Goal: Task Accomplishment & Management: Complete application form

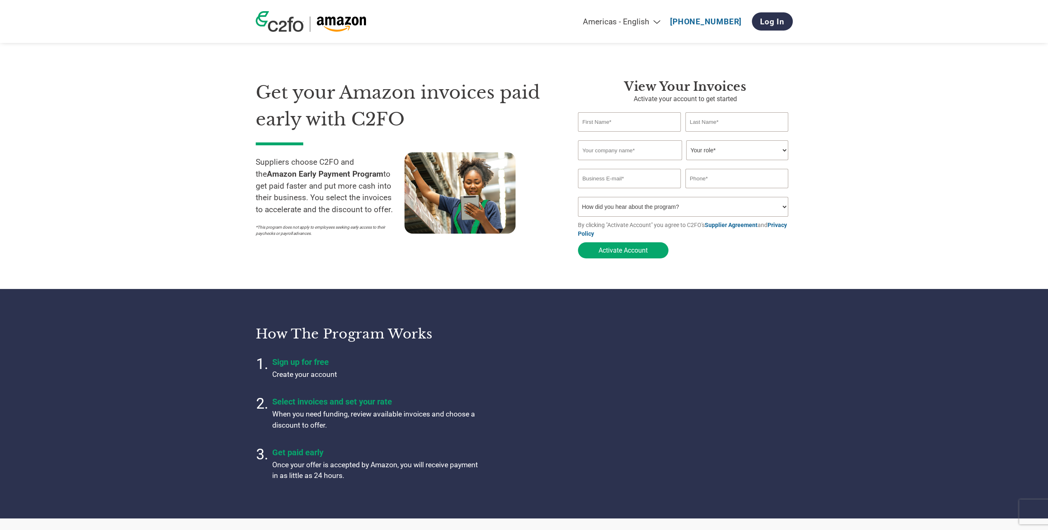
click at [624, 128] on input "text" at bounding box center [629, 121] width 103 height 19
type input "[PERSON_NAME]"
type input "The Friendly Chemical Co Ltd"
type input "[EMAIL_ADDRESS][DOMAIN_NAME]"
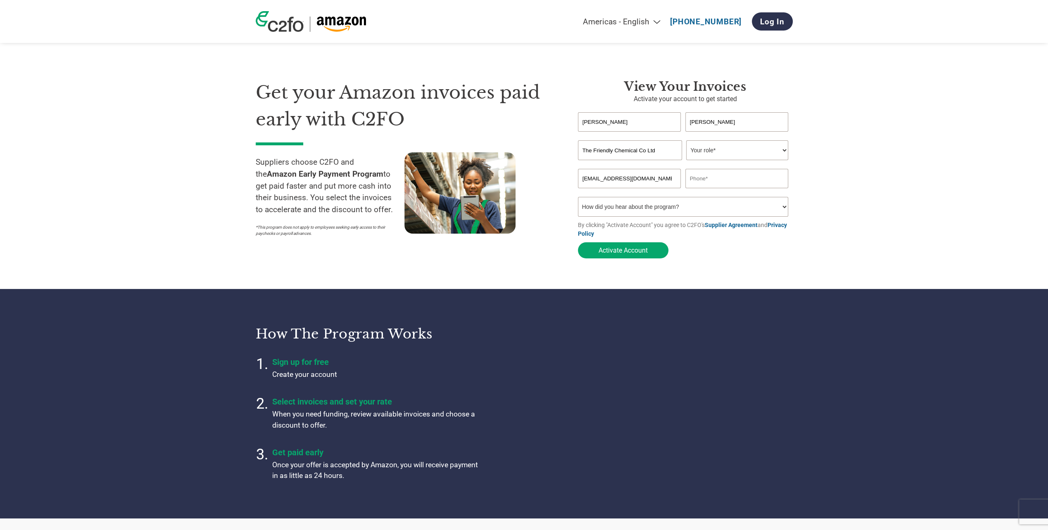
type input "07460640309"
click at [751, 145] on select "Your role* CFO Controller Credit Manager Finance Director Treasurer CEO Preside…" at bounding box center [737, 150] width 102 height 20
select select "ACCOUNTING"
click at [686, 141] on select "Your role* CFO Controller Credit Manager Finance Director Treasurer CEO Preside…" at bounding box center [737, 150] width 102 height 20
click at [738, 209] on select "How did you hear about the program? Received a letter Email Social Media Online…" at bounding box center [683, 207] width 211 height 20
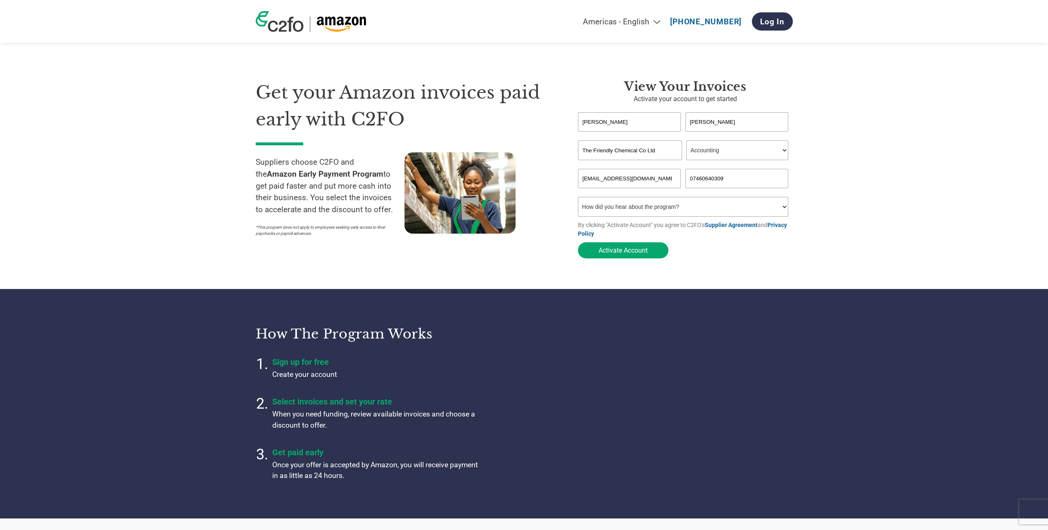
click at [632, 181] on input "[EMAIL_ADDRESS][DOMAIN_NAME]" at bounding box center [629, 178] width 103 height 19
click at [531, 278] on section "Get your Amazon invoices paid early with C2FO Suppliers choose C2FO and the Ama…" at bounding box center [524, 161] width 1048 height 256
click at [726, 209] on select "How did you hear about the program? Received a letter Email Social Media Online…" at bounding box center [683, 207] width 211 height 20
click at [661, 177] on input "[EMAIL_ADDRESS][DOMAIN_NAME]" at bounding box center [629, 178] width 103 height 19
drag, startPoint x: 675, startPoint y: 182, endPoint x: 497, endPoint y: 183, distance: 177.7
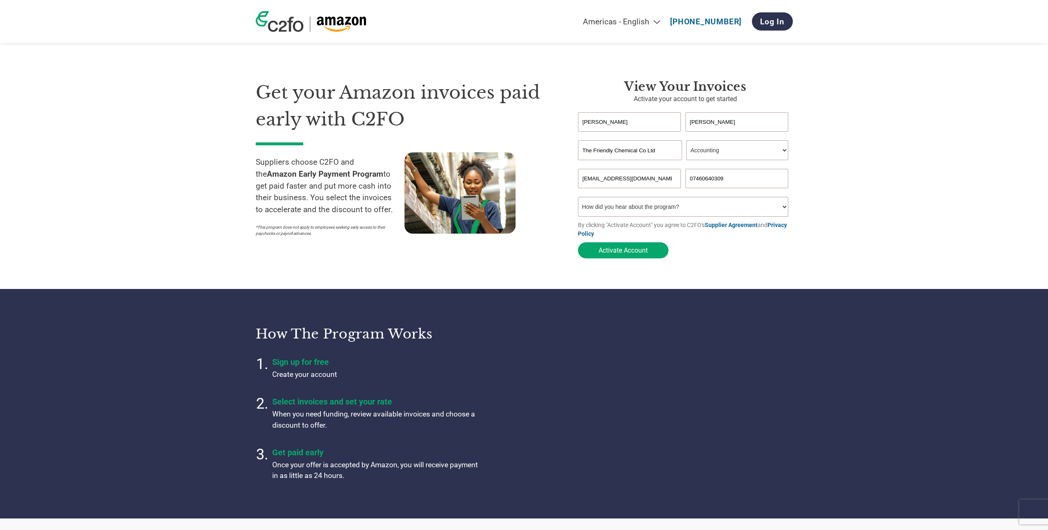
click at [497, 183] on div "Get your Amazon invoices paid early with C2FO Suppliers choose C2FO and the Ama…" at bounding box center [524, 154] width 537 height 216
click at [927, 138] on section "Get your Amazon invoices paid early with C2FO Suppliers choose C2FO and the Ama…" at bounding box center [524, 161] width 1048 height 256
click at [765, 216] on select "How did you hear about the program? Received a letter Email Social Media Online…" at bounding box center [683, 207] width 211 height 20
select select "Other"
click at [578, 199] on select "How did you hear about the program? Received a letter Email Social Media Online…" at bounding box center [683, 207] width 211 height 20
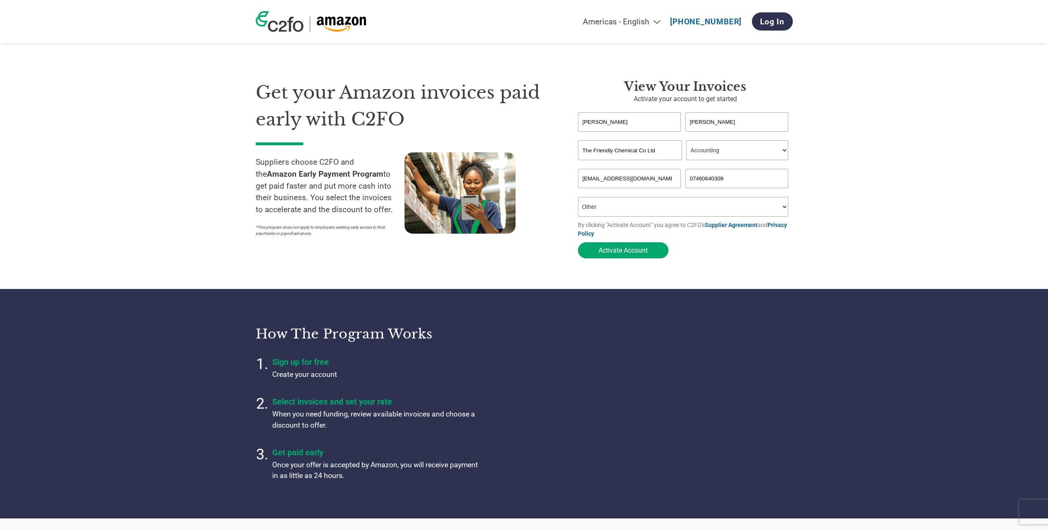
click at [662, 157] on input "The Friendly Chemical Co Ltd" at bounding box center [630, 150] width 104 height 20
click at [980, 150] on section "Get your Amazon invoices paid early with C2FO Suppliers choose C2FO and the Ama…" at bounding box center [524, 161] width 1048 height 256
click at [672, 181] on input "[EMAIL_ADDRESS][DOMAIN_NAME]" at bounding box center [629, 178] width 103 height 19
drag, startPoint x: 678, startPoint y: 180, endPoint x: 385, endPoint y: 184, distance: 293.0
click at [385, 184] on div "Get your Amazon invoices paid early with C2FO Suppliers choose C2FO and the Ama…" at bounding box center [524, 154] width 537 height 216
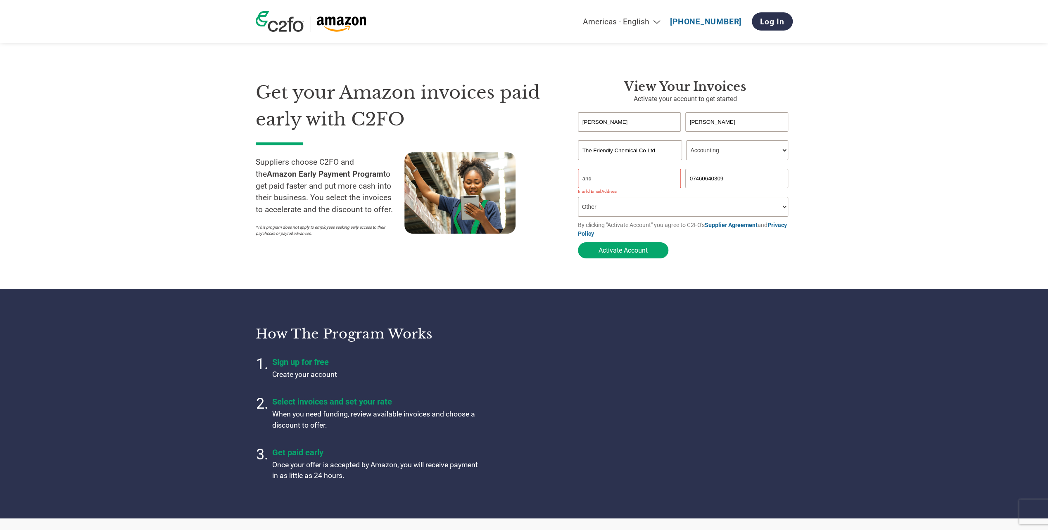
drag, startPoint x: 881, startPoint y: 125, endPoint x: 678, endPoint y: 164, distance: 206.7
click at [880, 125] on section "Get your Amazon invoices paid early with C2FO Suppliers choose C2FO and the Ama…" at bounding box center [524, 161] width 1048 height 256
drag, startPoint x: 662, startPoint y: 174, endPoint x: 657, endPoint y: 177, distance: 6.0
click at [662, 174] on input "and" at bounding box center [629, 178] width 103 height 19
click at [667, 183] on input "and" at bounding box center [629, 178] width 103 height 19
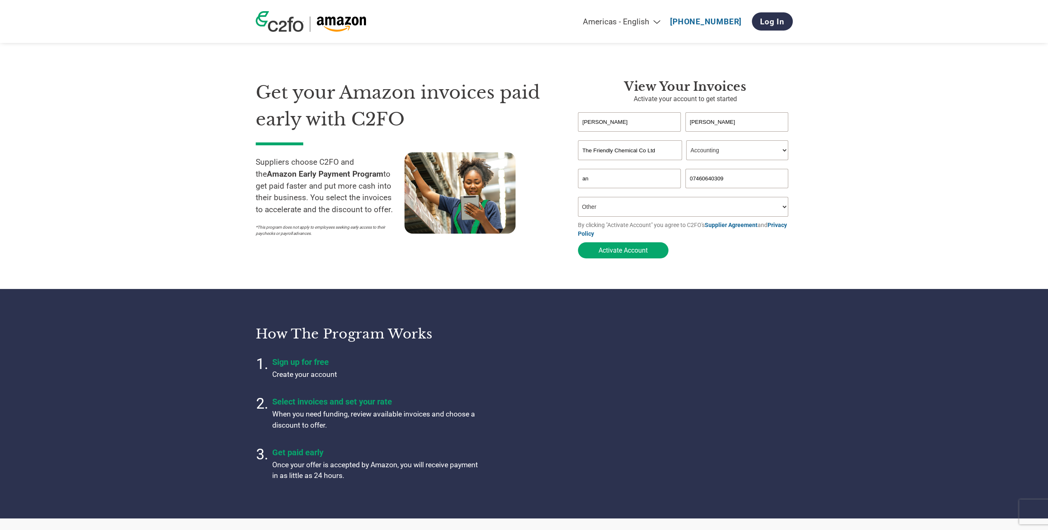
type input "a"
type input "[EMAIL_ADDRESS][DOMAIN_NAME]"
click at [639, 251] on button "Activate Account" at bounding box center [623, 251] width 90 height 16
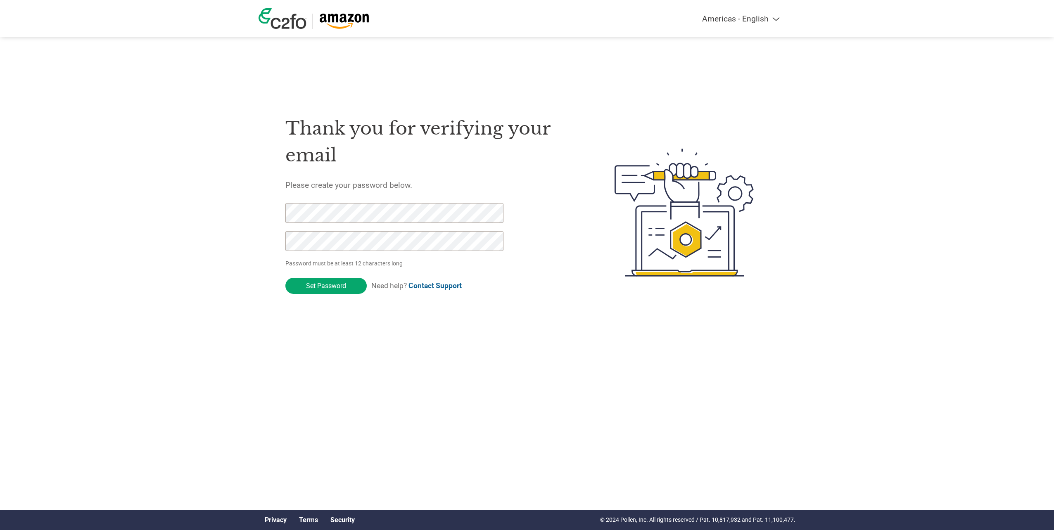
click at [575, 309] on div "Thank you for verifying your email Please create your password below. Password …" at bounding box center [430, 212] width 290 height 219
click at [338, 284] on input "Set Password" at bounding box center [325, 286] width 81 height 16
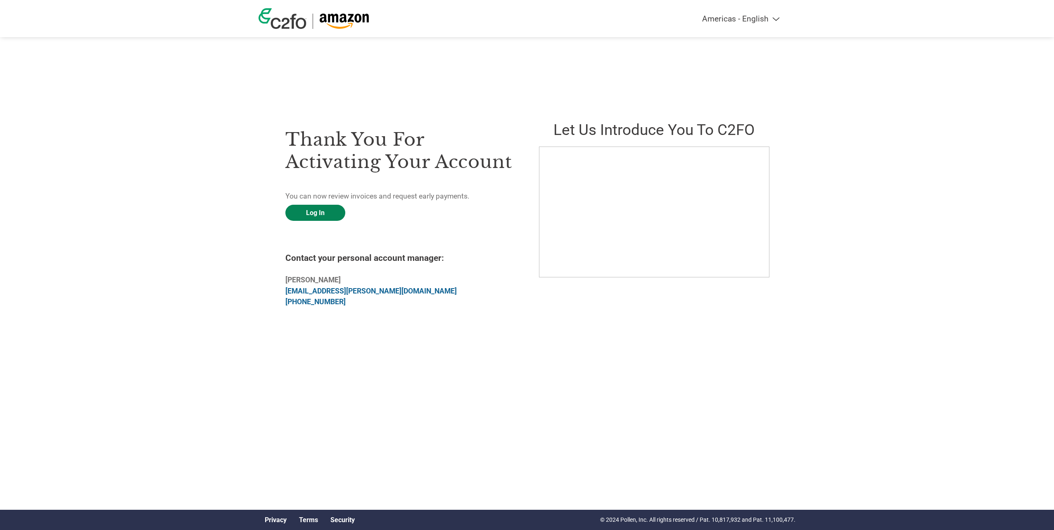
click at [334, 213] on link "Log In" at bounding box center [315, 213] width 60 height 16
